Goal: Book appointment/travel/reservation

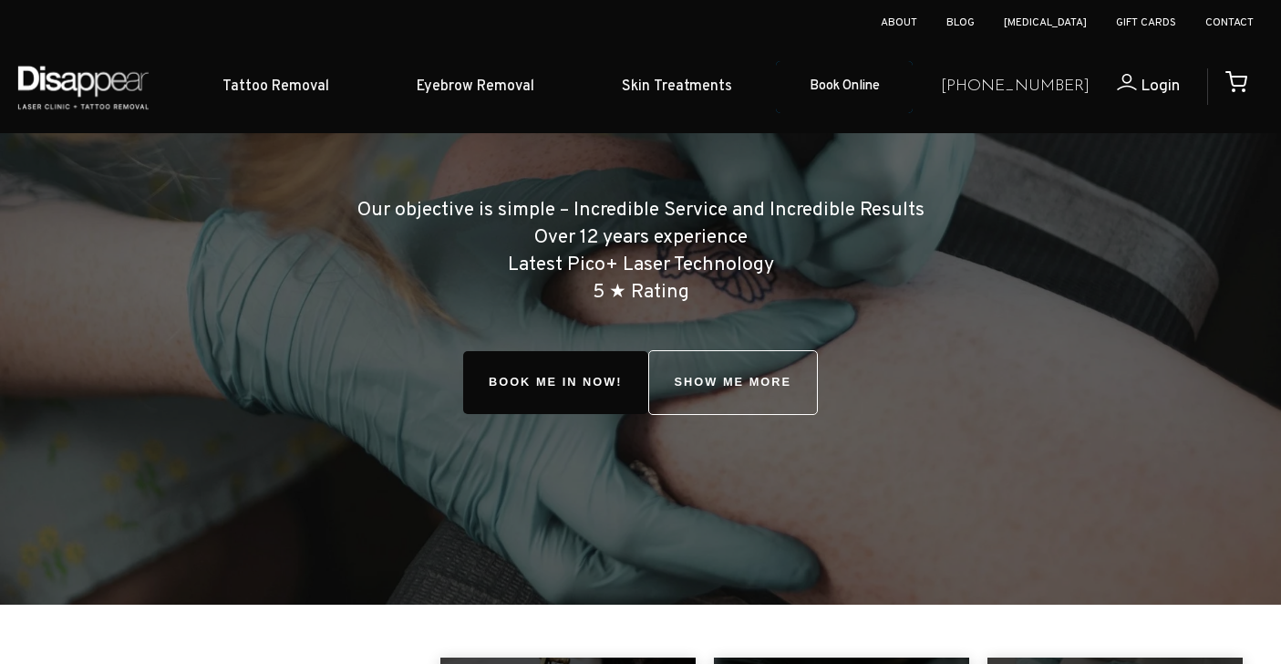
click at [881, 98] on link "Book Online" at bounding box center [844, 87] width 137 height 53
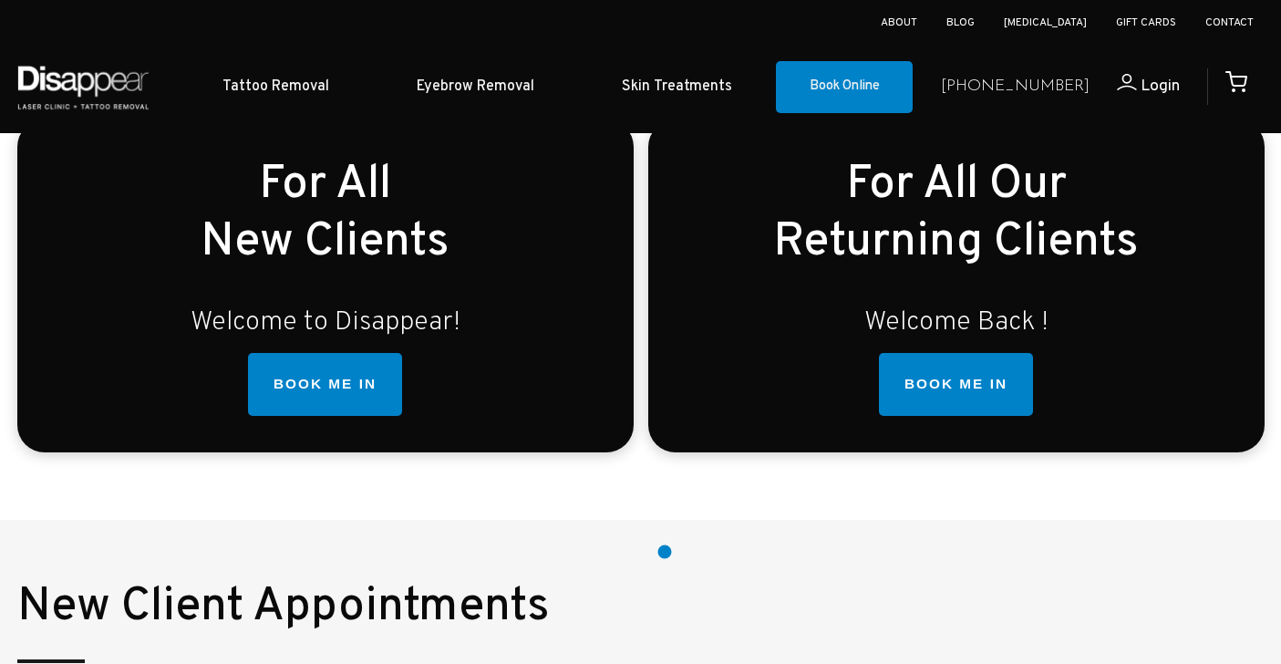
scroll to position [563, 0]
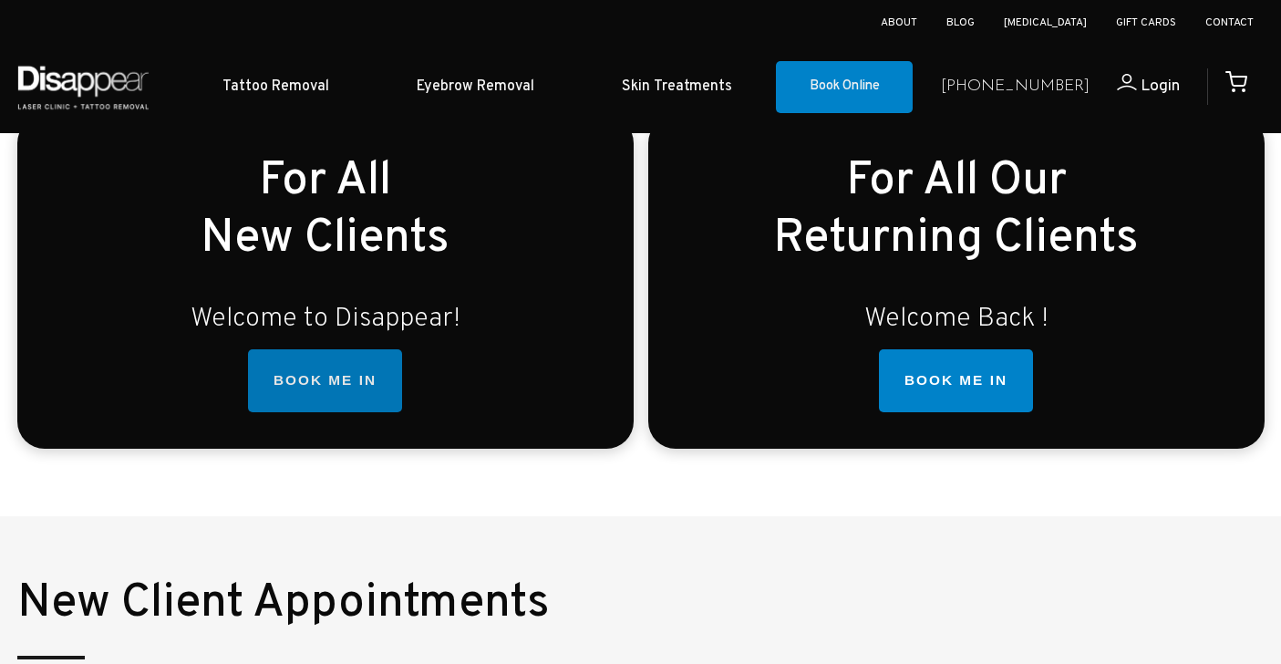
click at [334, 404] on link "BOOK ME IN" at bounding box center [325, 381] width 154 height 64
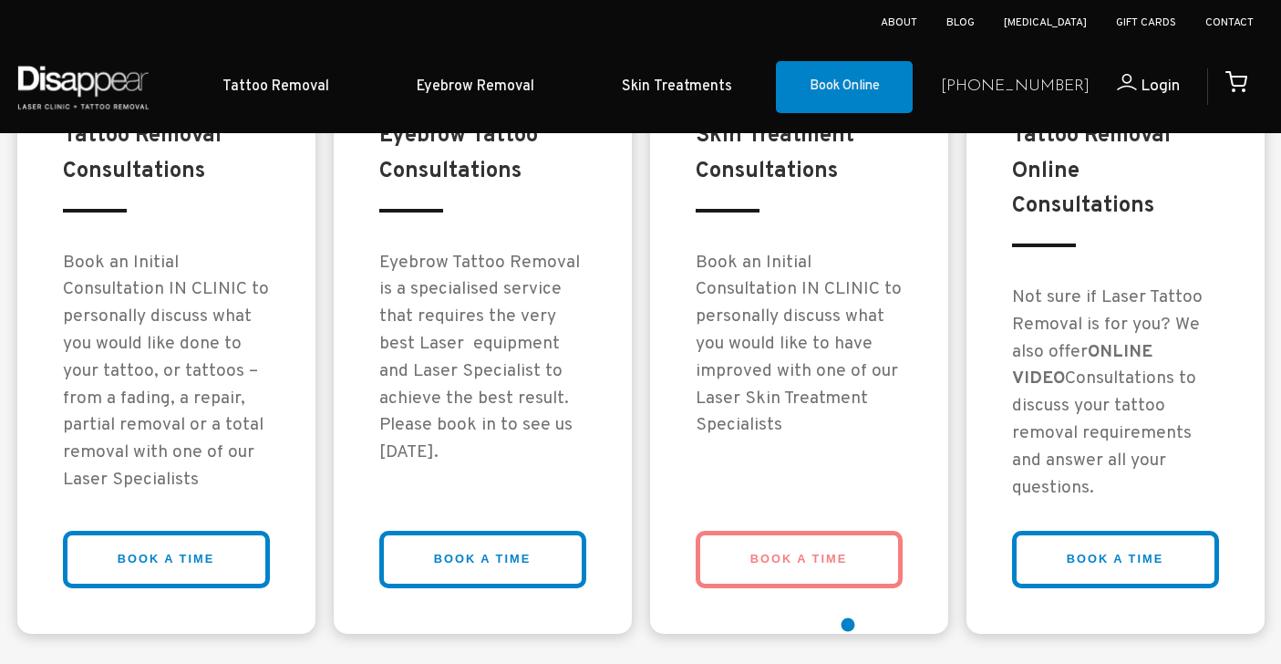
scroll to position [1535, 0]
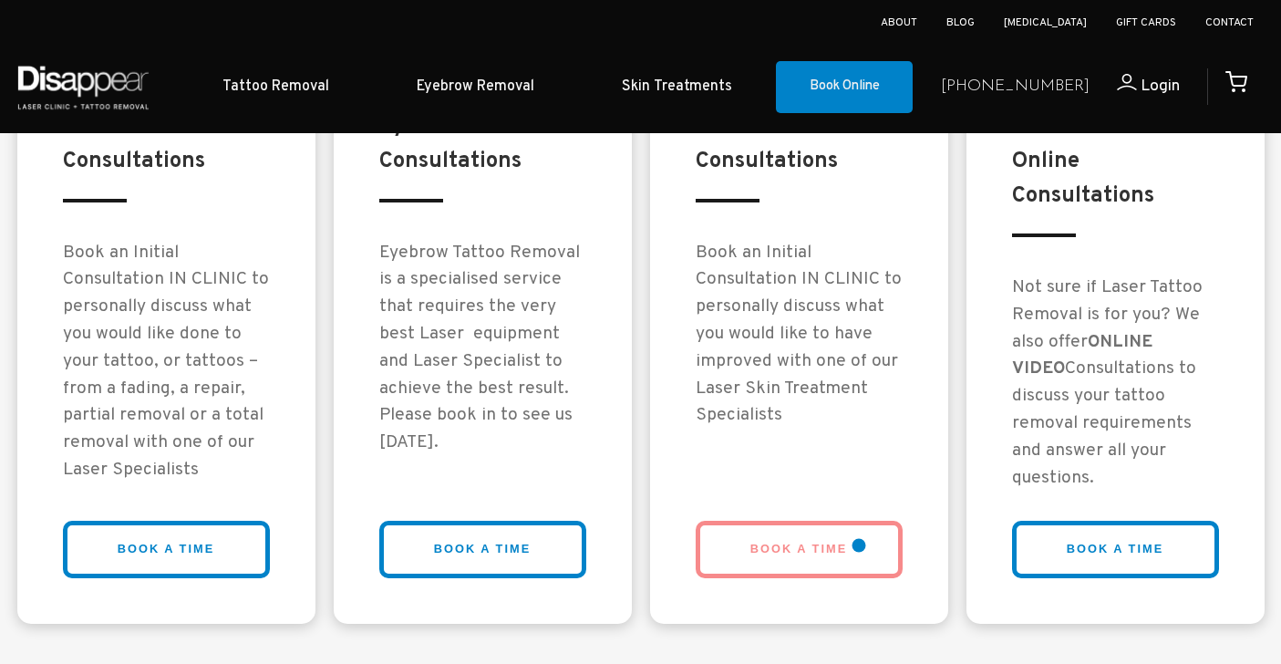
click at [859, 544] on link "BOOK A TIME" at bounding box center [799, 549] width 207 height 57
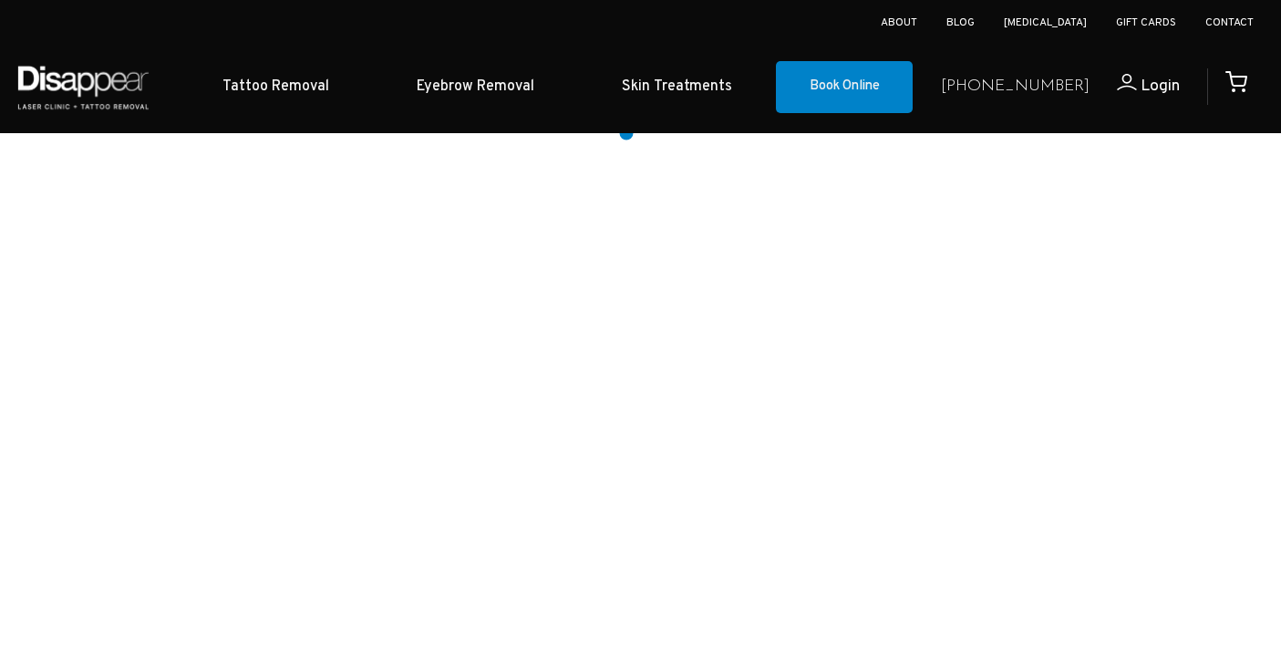
scroll to position [413, 0]
